Goal: Obtain resource: Download file/media

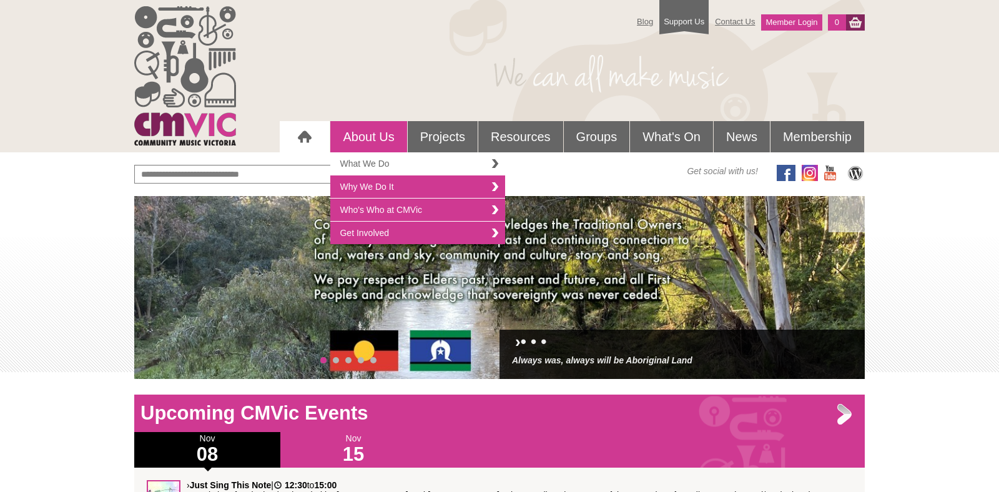
click at [375, 169] on link "What We Do" at bounding box center [417, 163] width 175 height 23
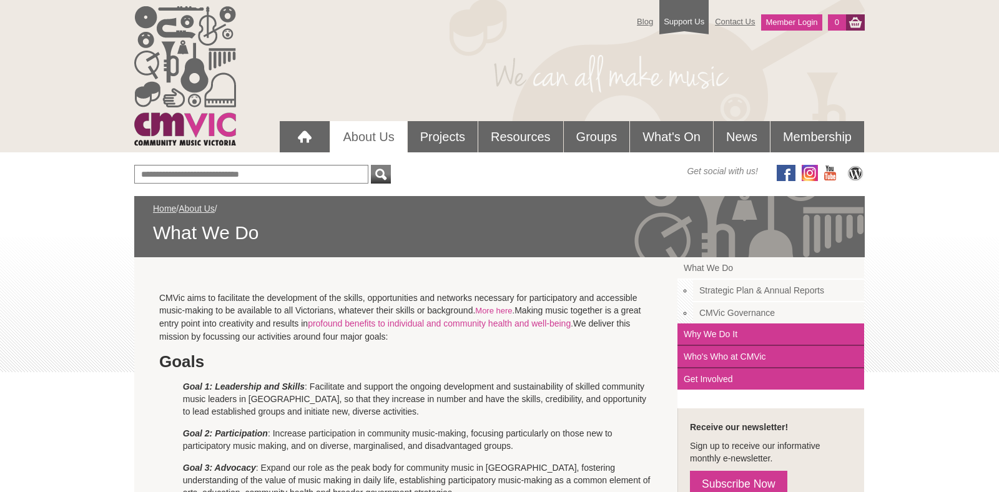
click at [717, 290] on link "Strategic Plan & Annual Reports" at bounding box center [778, 291] width 171 height 22
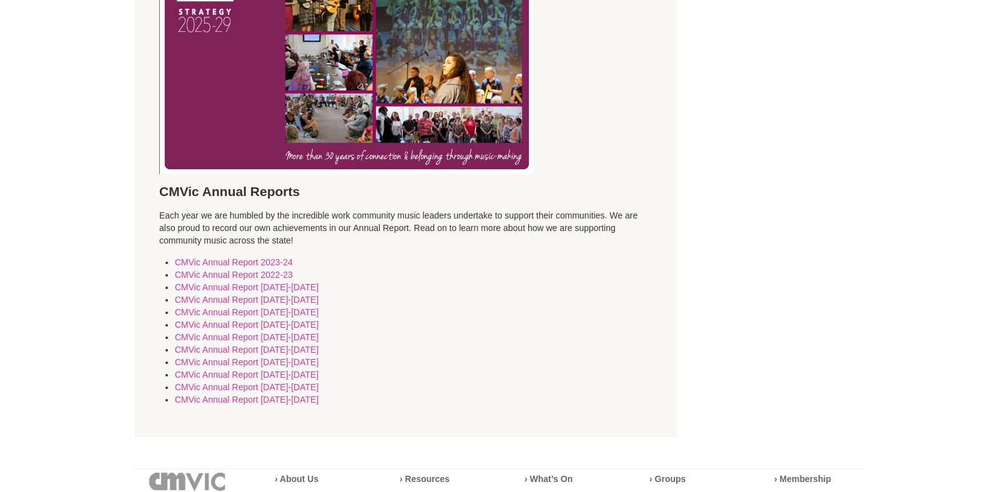
scroll to position [514, 0]
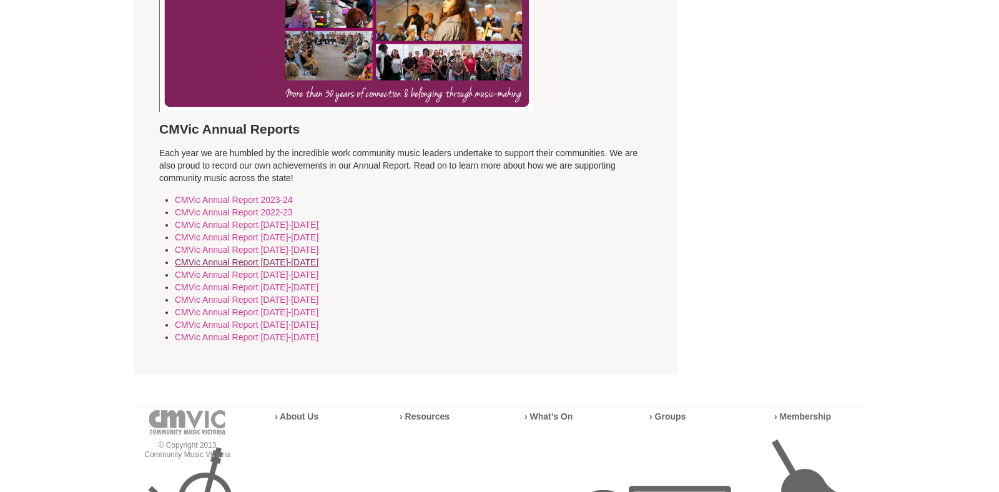
click at [313, 263] on link "CMVic Annual Report Jan-Dec 2019" at bounding box center [247, 262] width 144 height 10
